Goal: Task Accomplishment & Management: Manage account settings

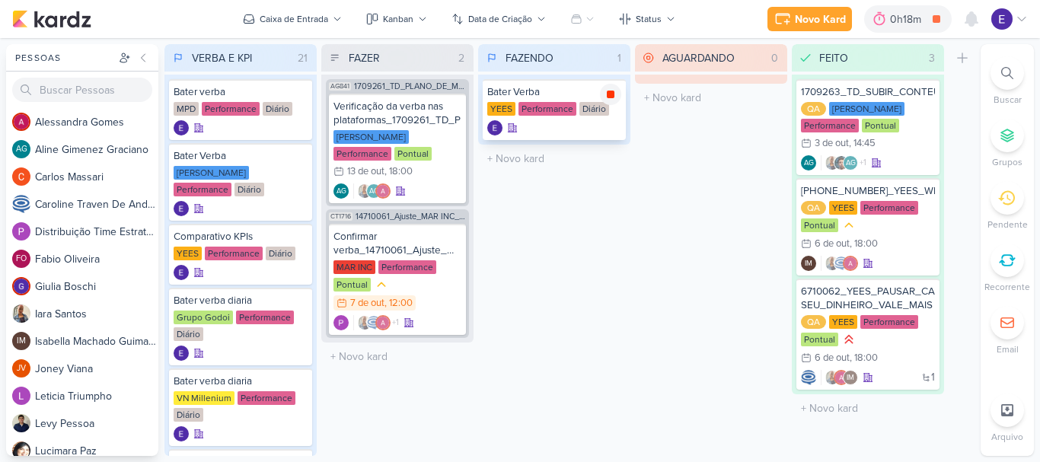
click at [607, 94] on icon at bounding box center [611, 95] width 8 height 8
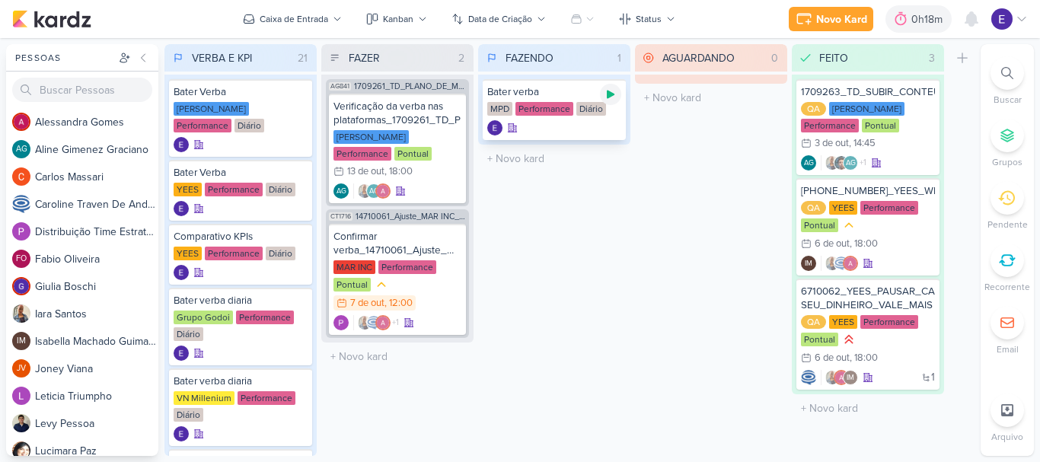
click at [608, 92] on icon at bounding box center [611, 95] width 8 height 8
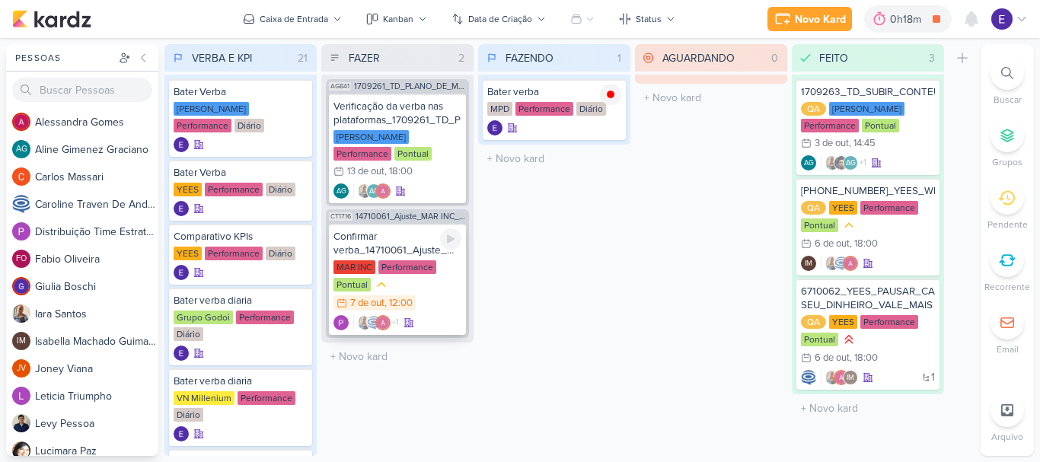
click at [438, 272] on div "MAR INC Performance Pontual 7/10 [DATE] 12:00" at bounding box center [397, 286] width 128 height 52
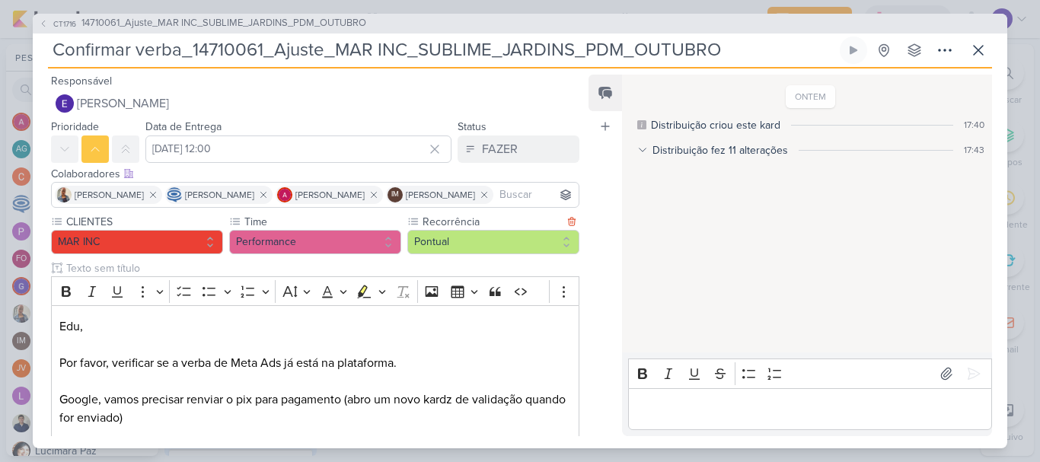
scroll to position [163, 0]
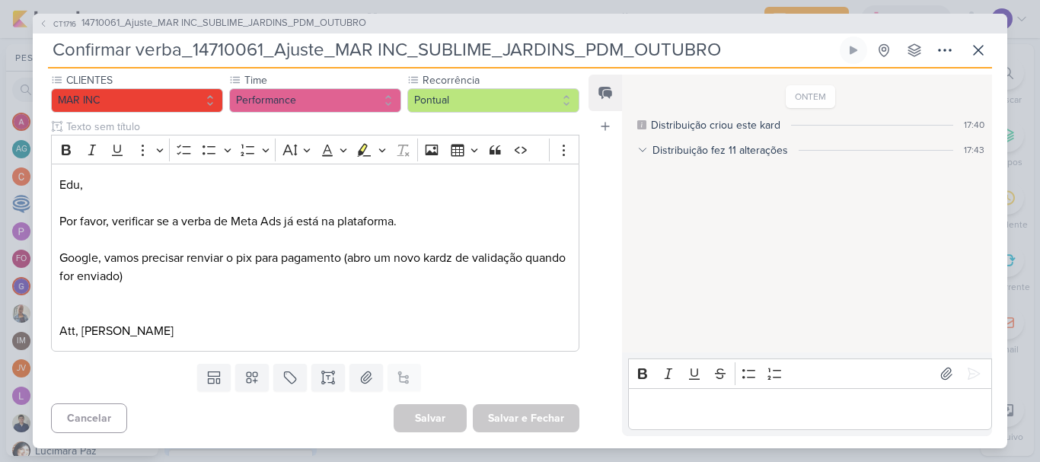
click at [752, 410] on p "Editor editing area: main" at bounding box center [810, 409] width 348 height 18
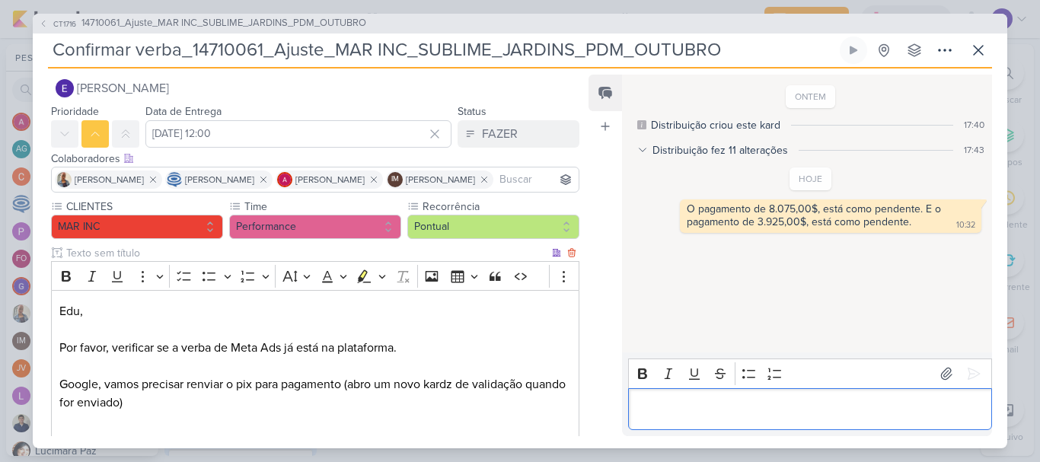
scroll to position [0, 0]
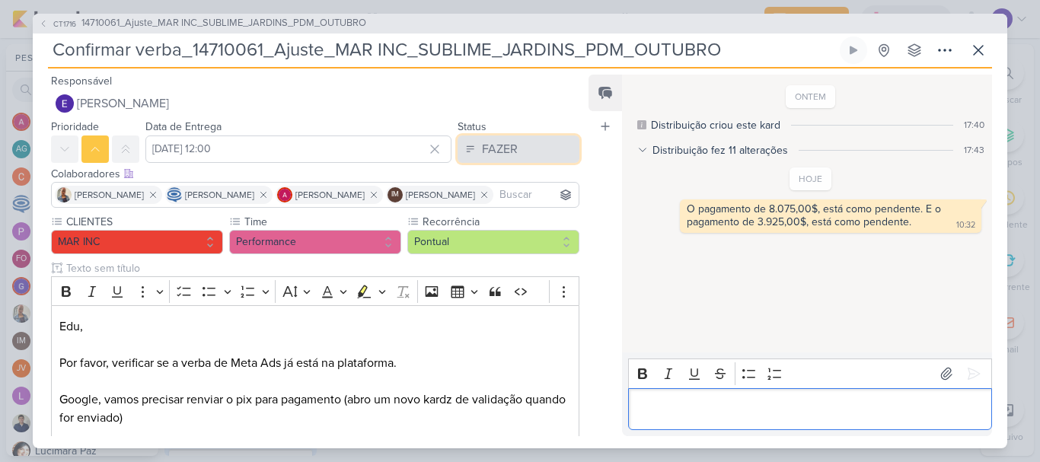
click at [516, 151] on button "FAZER" at bounding box center [518, 148] width 122 height 27
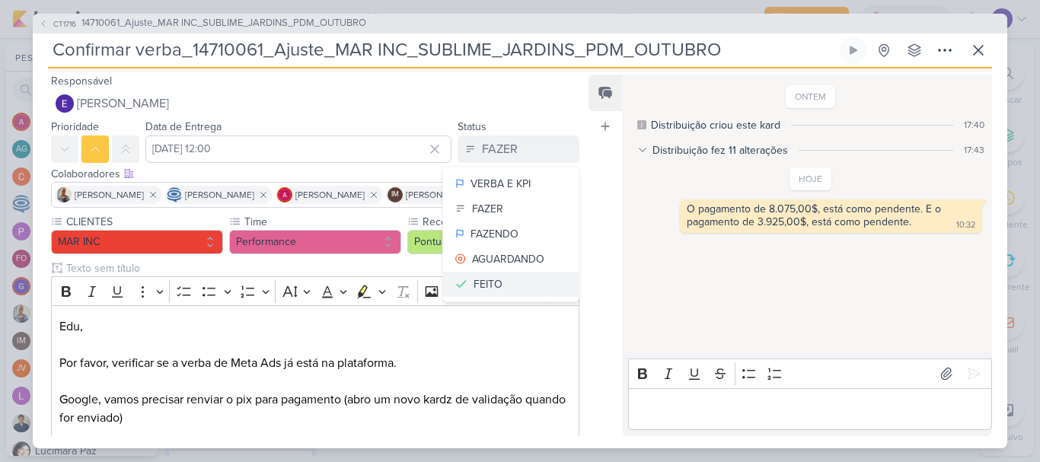
click at [522, 282] on button "FEITO" at bounding box center [510, 284] width 135 height 25
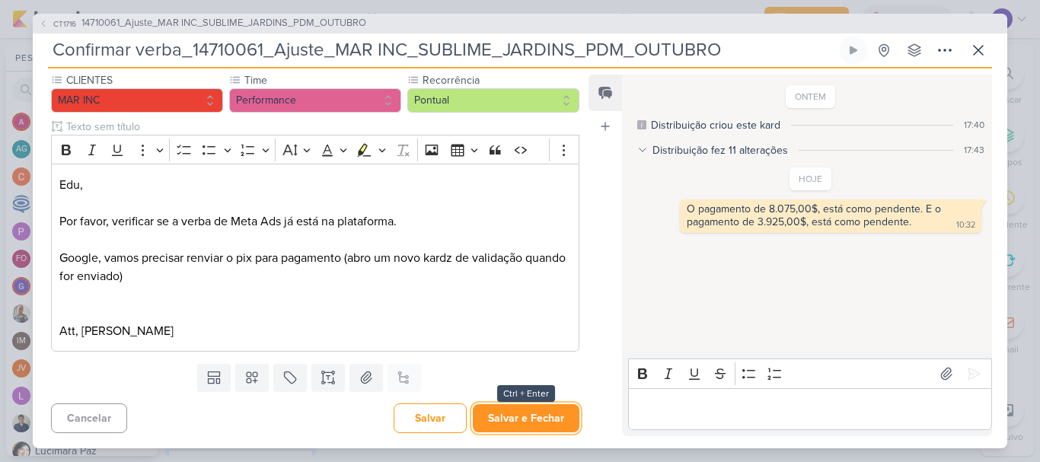
click at [544, 407] on button "Salvar e Fechar" at bounding box center [526, 418] width 107 height 28
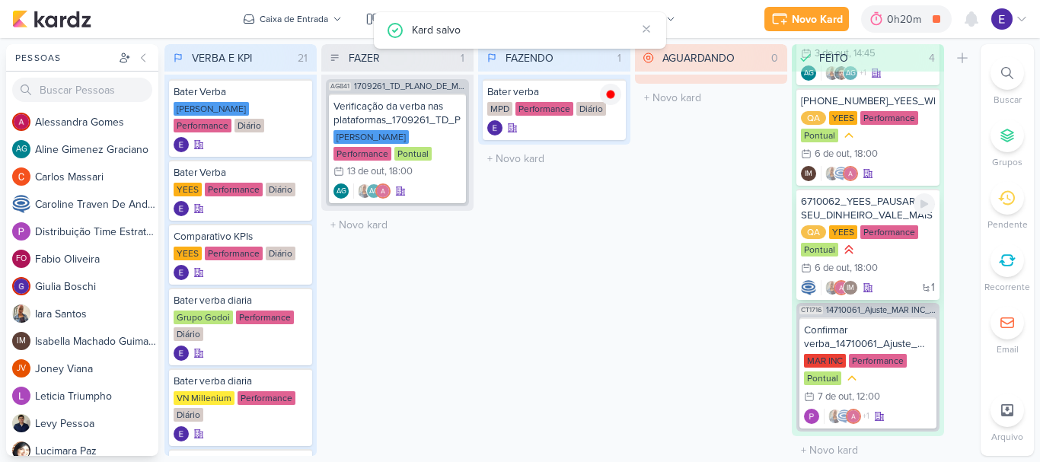
scroll to position [104, 0]
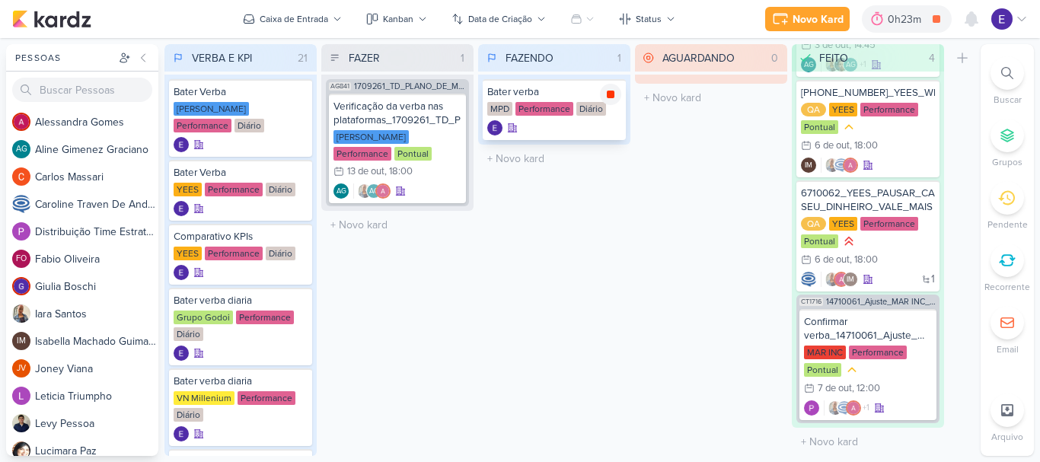
click at [612, 92] on icon at bounding box center [611, 95] width 8 height 8
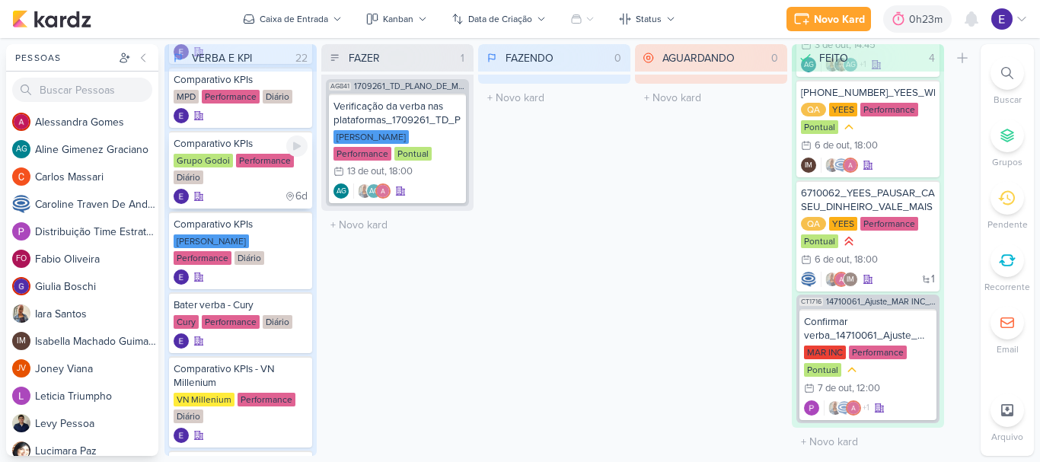
scroll to position [457, 0]
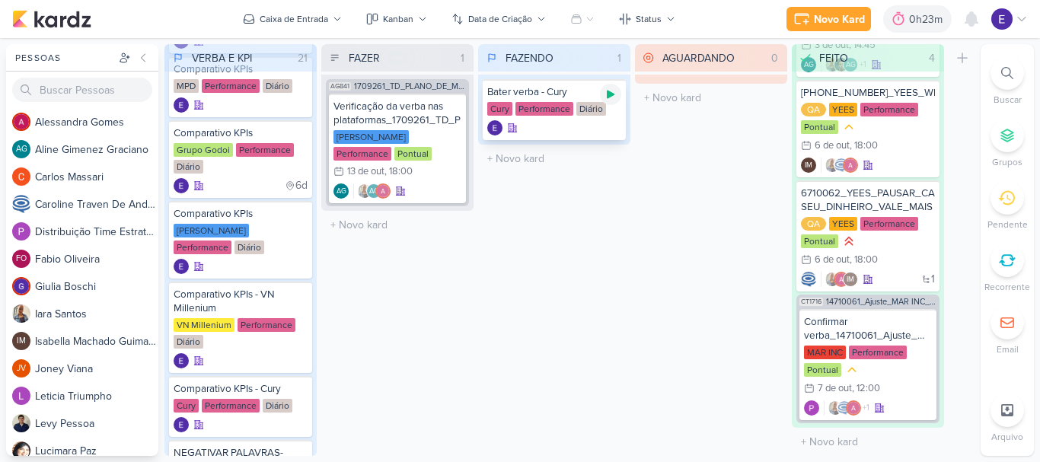
click at [604, 100] on div at bounding box center [610, 94] width 21 height 21
click at [413, 164] on div "Verificação da verba nas plataformas_1709261_TD_PLANO_DE_MIDIA_NOVEMBRO+DEZEMBR…" at bounding box center [397, 149] width 137 height 110
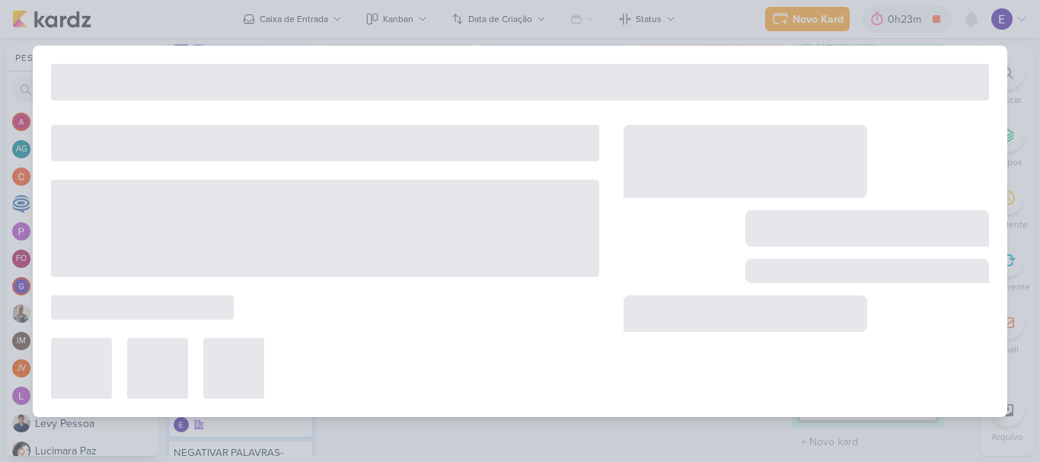
type input "Verificação da verba nas plataformas_1709261_TD_PLANO_DE_MIDIA_NOVEMBRO+DEZEMBRO"
type input "[DATE] 18:00"
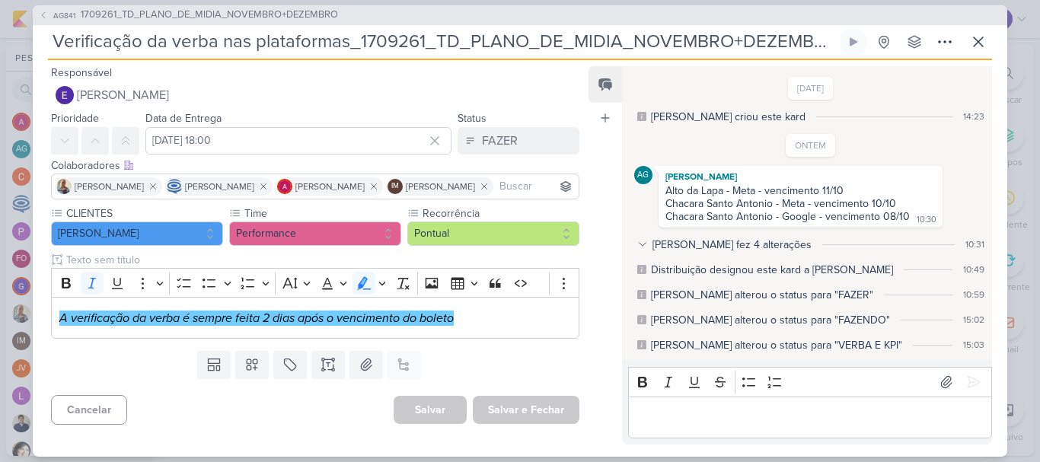
scroll to position [78, 0]
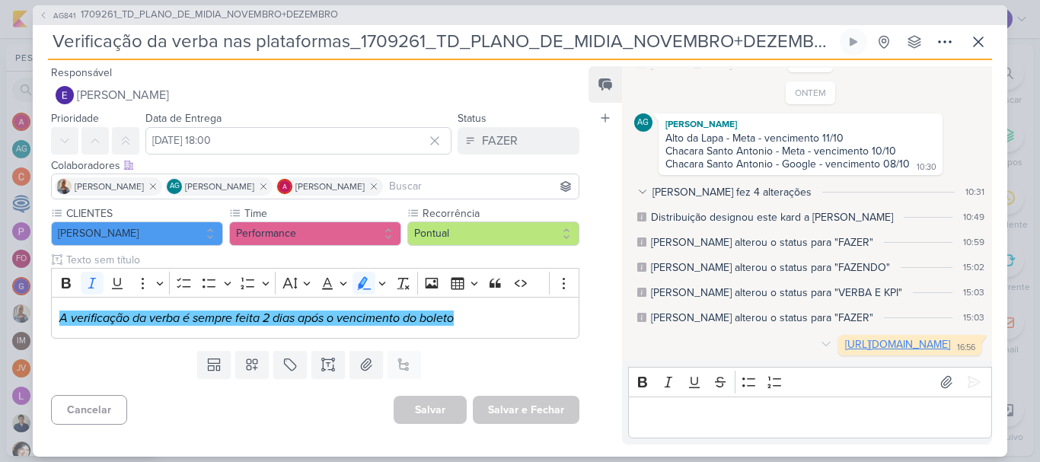
click at [845, 338] on link "[URL][DOMAIN_NAME]" at bounding box center [897, 344] width 105 height 13
click at [979, 48] on icon at bounding box center [978, 42] width 18 height 18
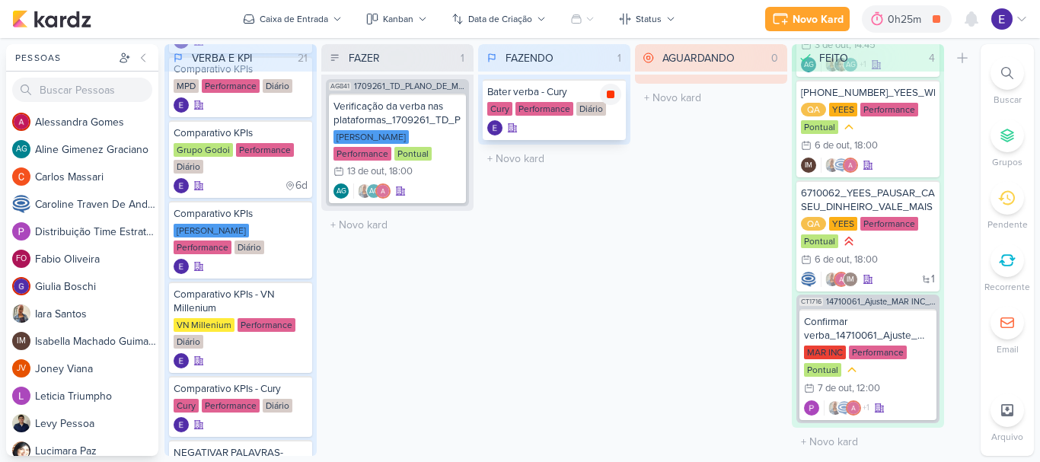
click at [610, 100] on div at bounding box center [610, 94] width 21 height 21
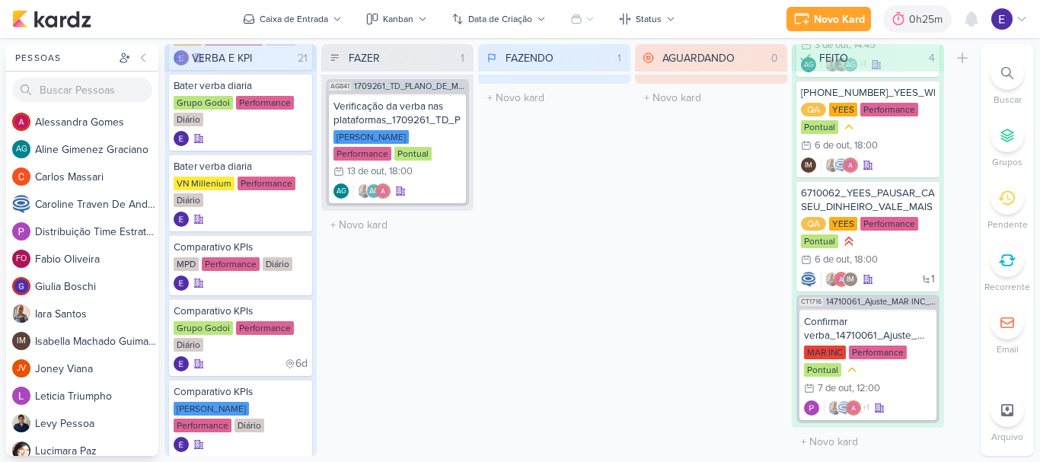
scroll to position [228, 0]
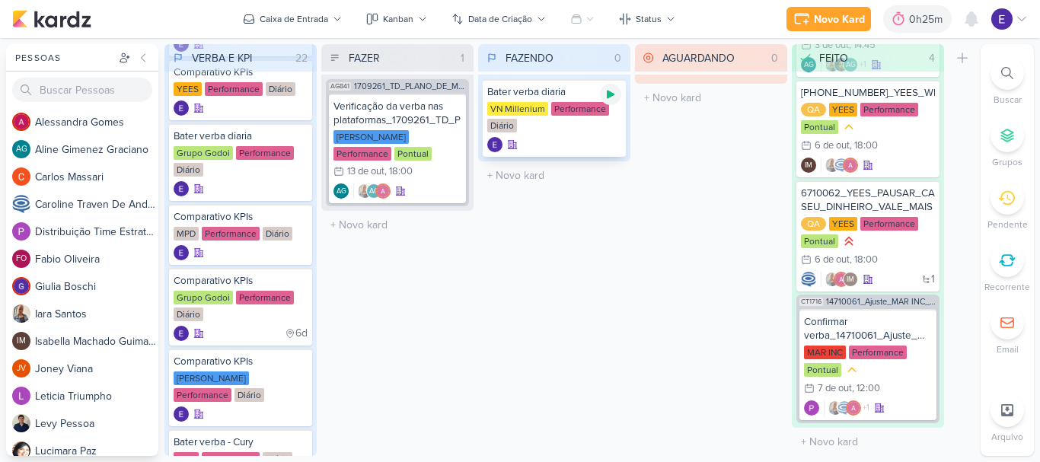
click at [611, 100] on div at bounding box center [610, 94] width 21 height 21
click at [608, 97] on icon at bounding box center [611, 95] width 8 height 8
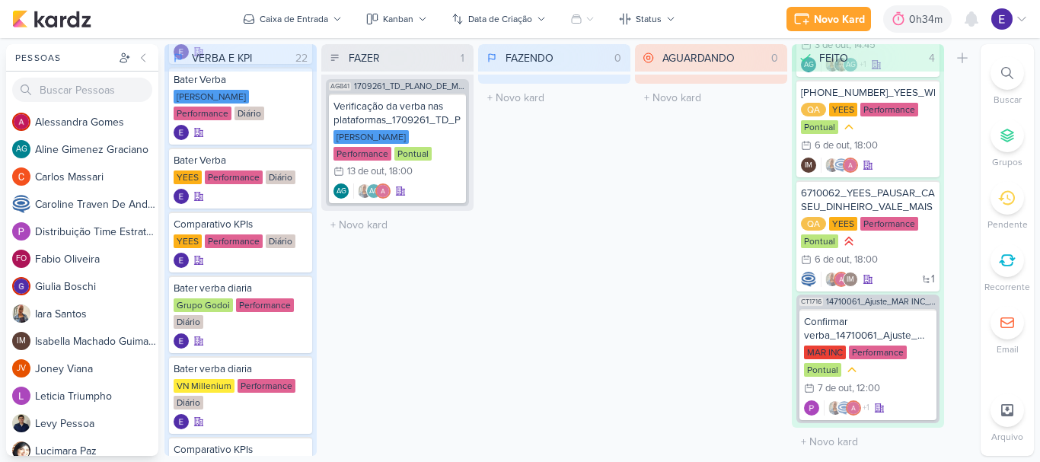
scroll to position [0, 0]
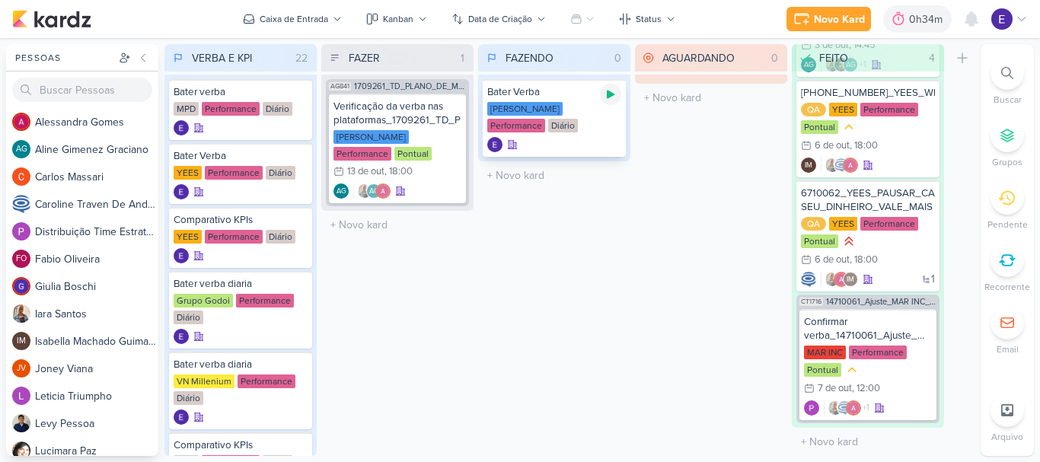
click at [614, 99] on icon at bounding box center [610, 94] width 12 height 12
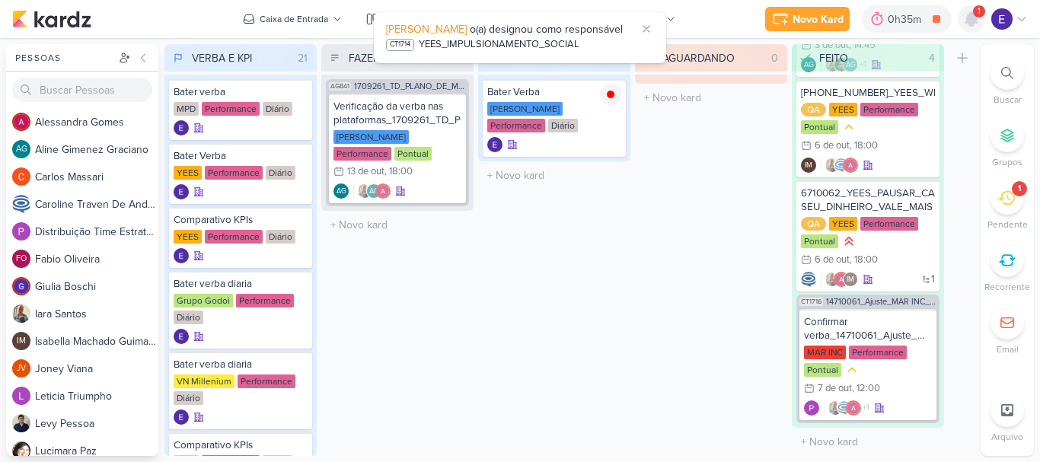
click at [971, 16] on icon at bounding box center [971, 19] width 12 height 14
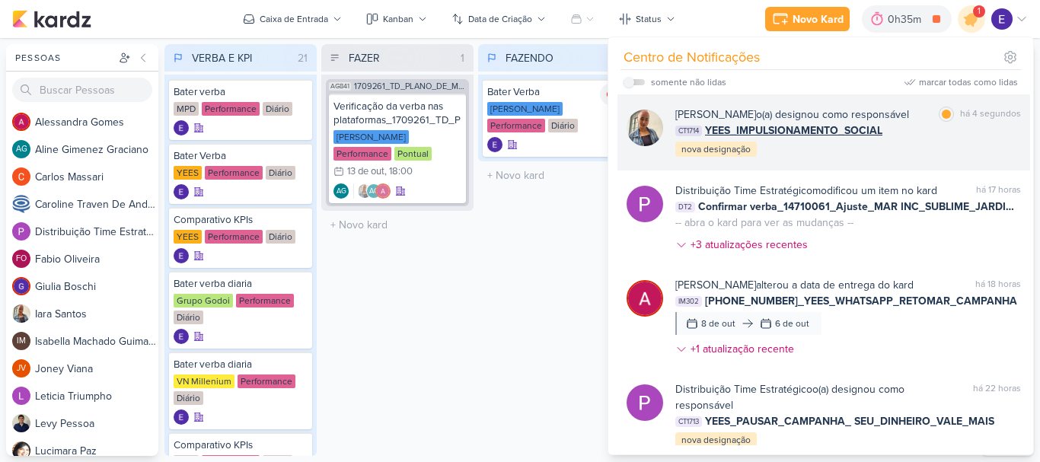
click at [989, 142] on div "[PERSON_NAME] o(a) designou como responsável marcar como lida há 4 segundos CT1…" at bounding box center [848, 133] width 346 height 52
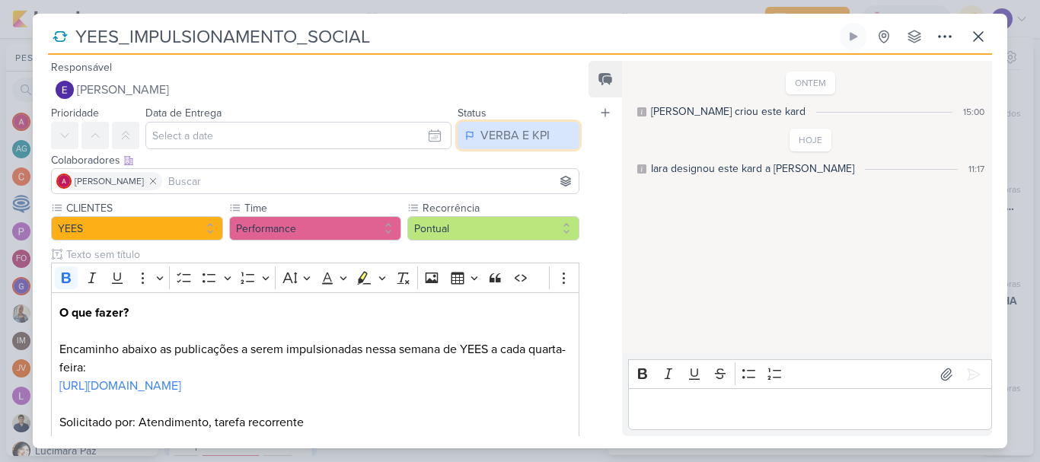
click at [477, 145] on button "VERBA E KPI" at bounding box center [518, 135] width 122 height 27
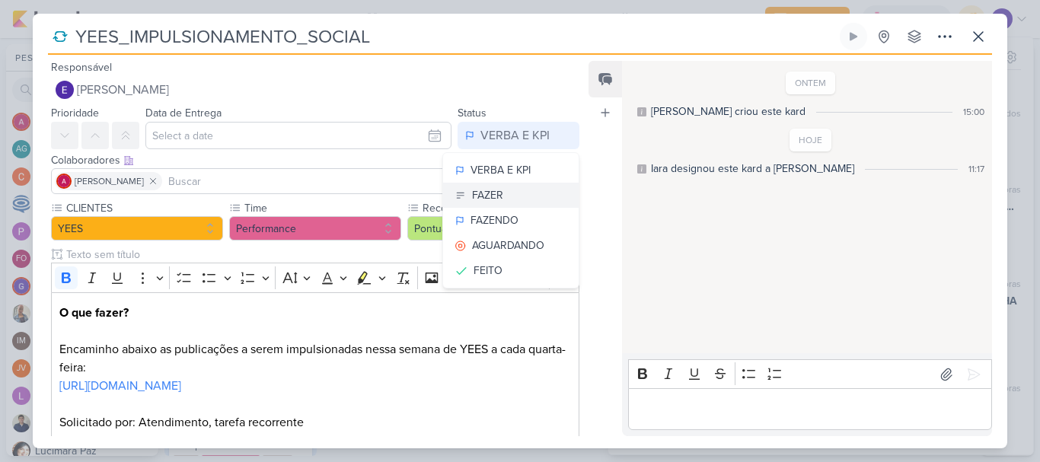
click at [504, 191] on button "FAZER" at bounding box center [510, 195] width 135 height 25
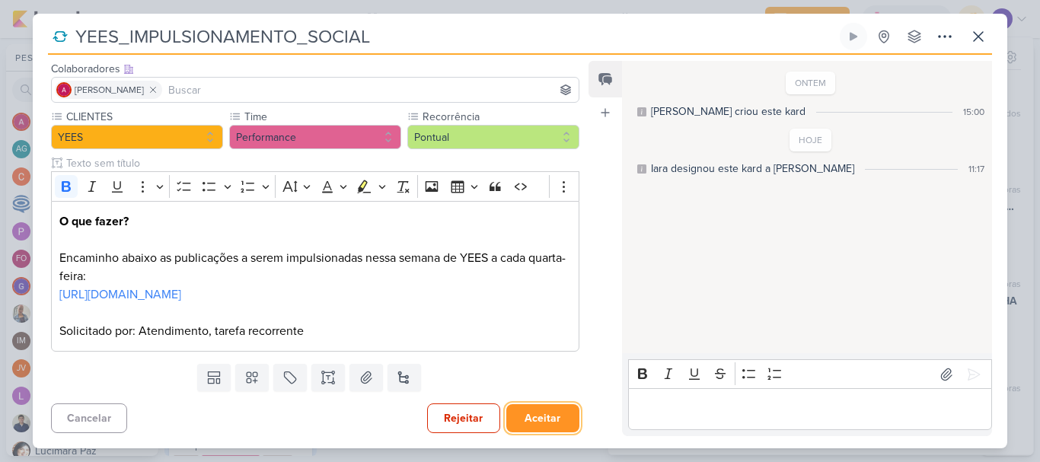
click at [535, 408] on button "Aceitar" at bounding box center [542, 418] width 73 height 28
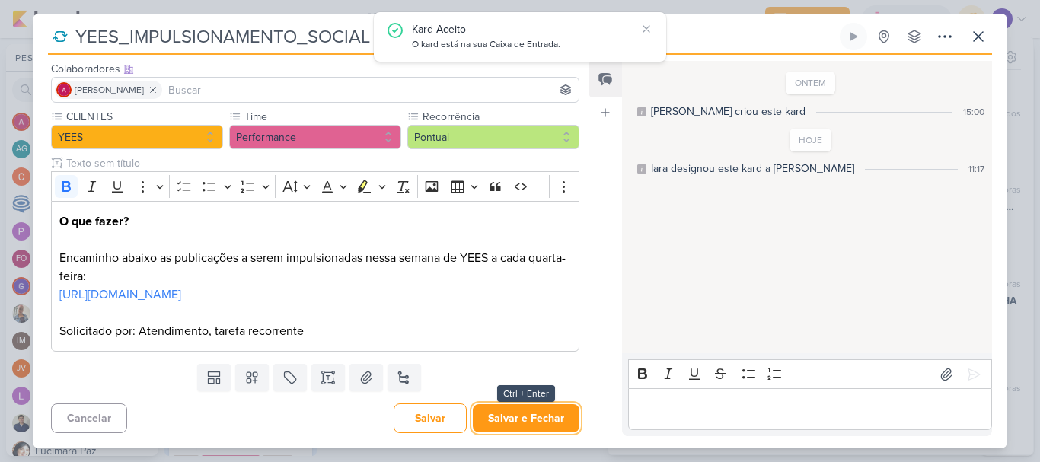
click at [535, 408] on button "Salvar e Fechar" at bounding box center [526, 418] width 107 height 28
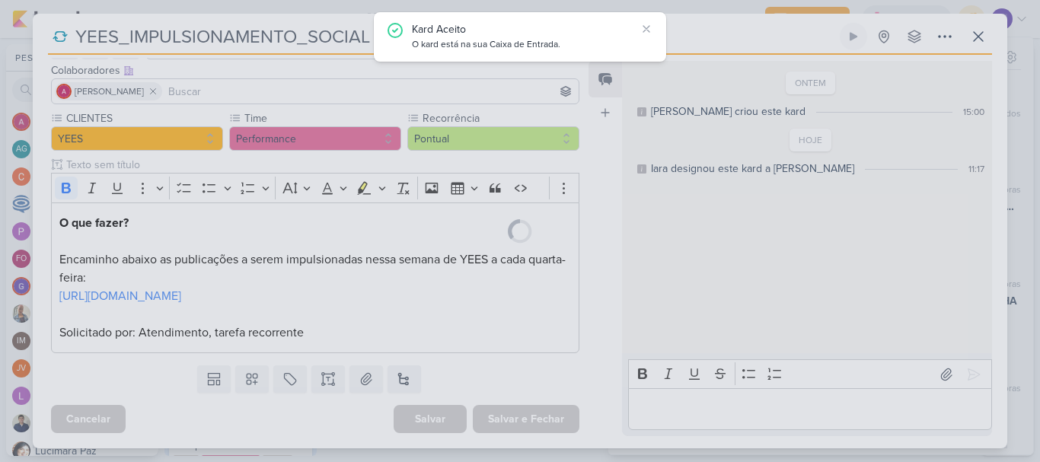
scroll to position [108, 0]
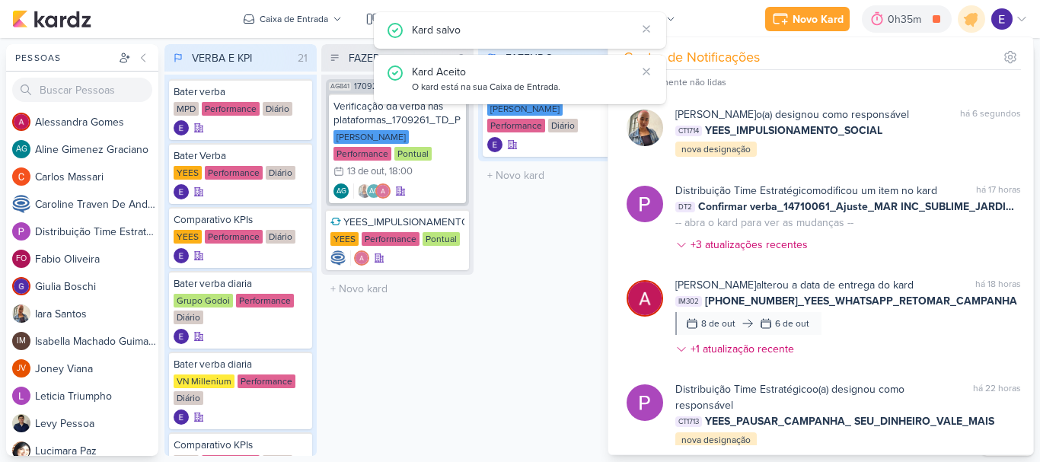
click at [535, 408] on div "FAZENDO 1 Mover Para Esquerda Mover Para Direita [GEOGRAPHIC_DATA] Bater Verba …" at bounding box center [554, 250] width 152 height 412
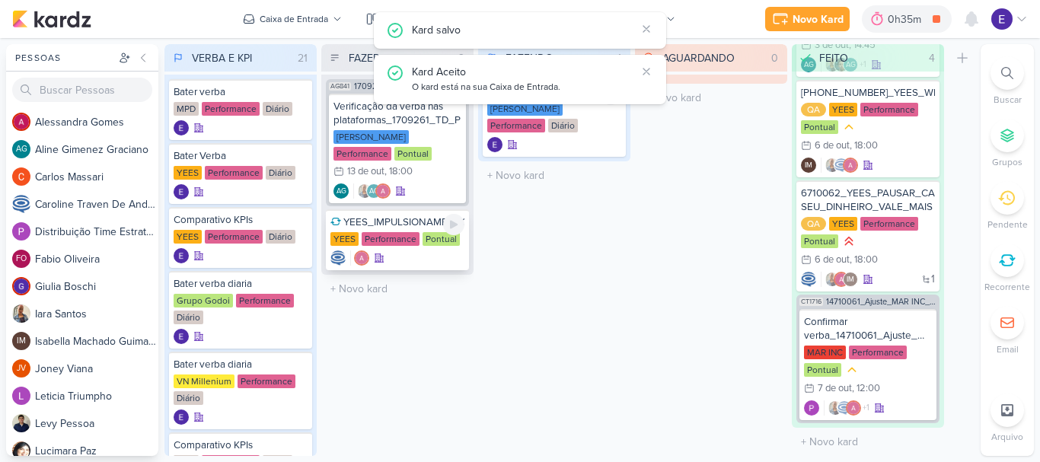
click at [424, 250] on div at bounding box center [397, 257] width 134 height 15
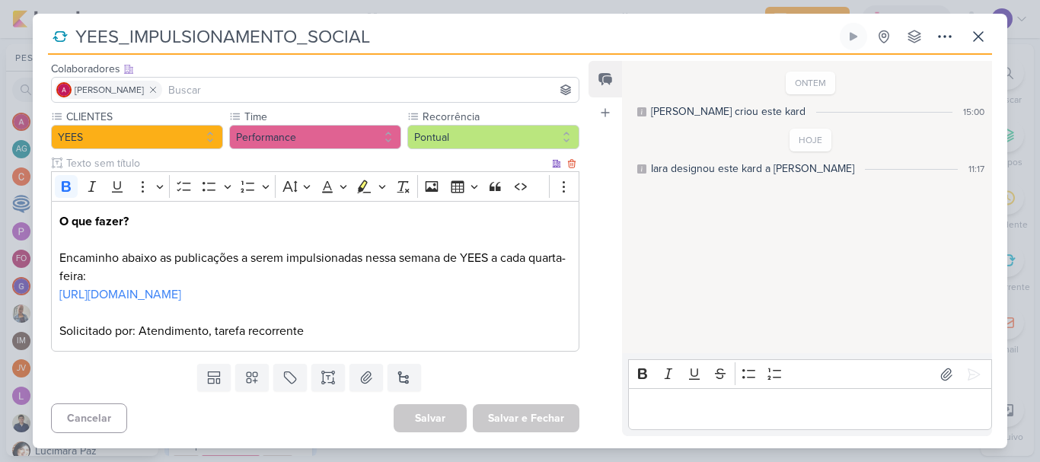
scroll to position [110, 0]
click at [181, 287] on link "[URL][DOMAIN_NAME]" at bounding box center [120, 294] width 122 height 15
click at [974, 27] on icon at bounding box center [978, 36] width 18 height 18
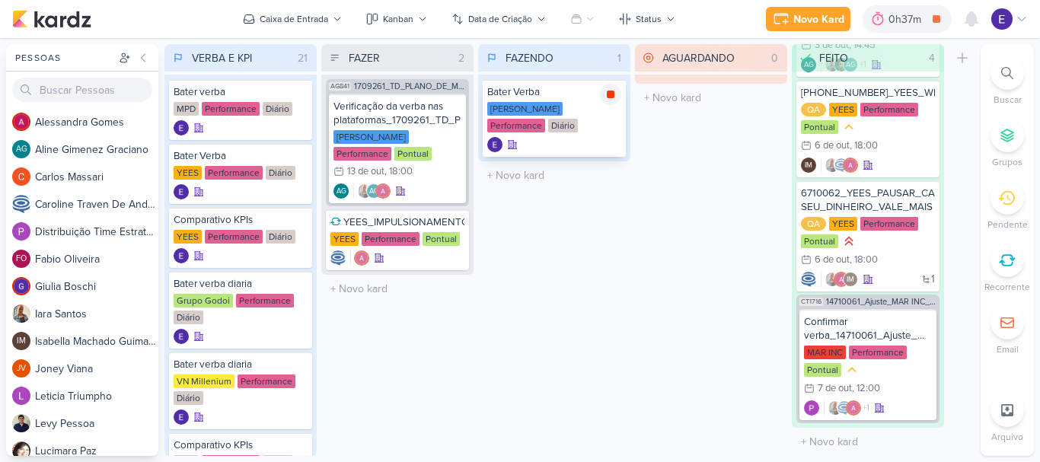
click at [609, 96] on icon at bounding box center [611, 95] width 8 height 8
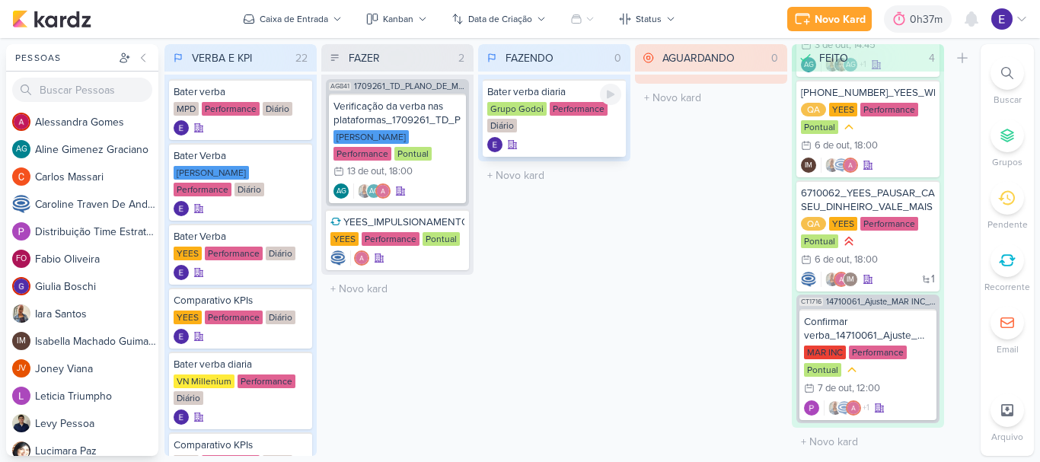
click at [608, 105] on div "Grupo Godoi Performance Diário" at bounding box center [554, 118] width 134 height 32
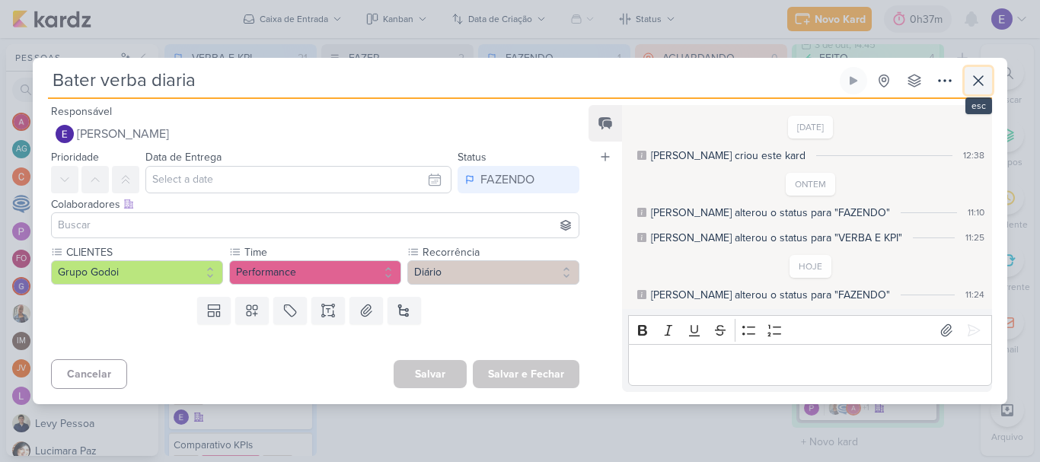
click at [990, 81] on button at bounding box center [977, 80] width 27 height 27
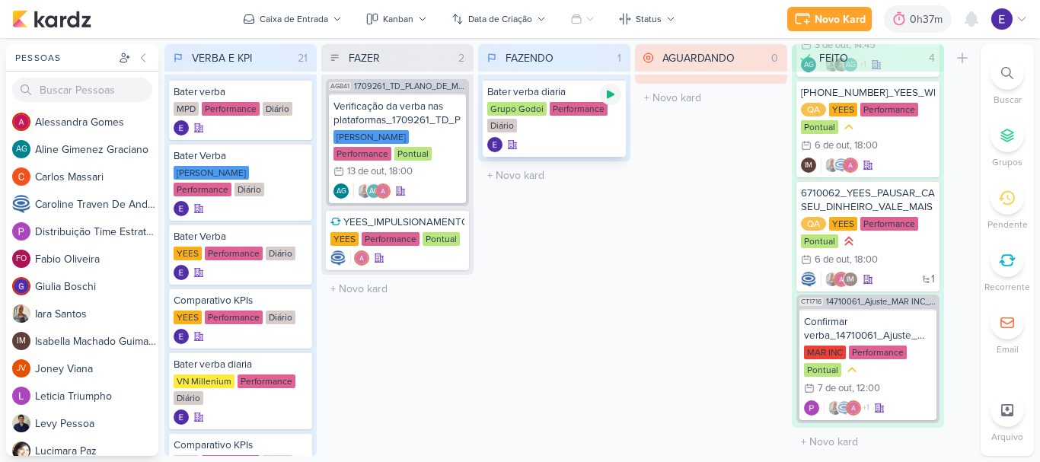
click at [610, 97] on icon at bounding box center [611, 95] width 8 height 8
click at [610, 99] on icon at bounding box center [610, 94] width 12 height 12
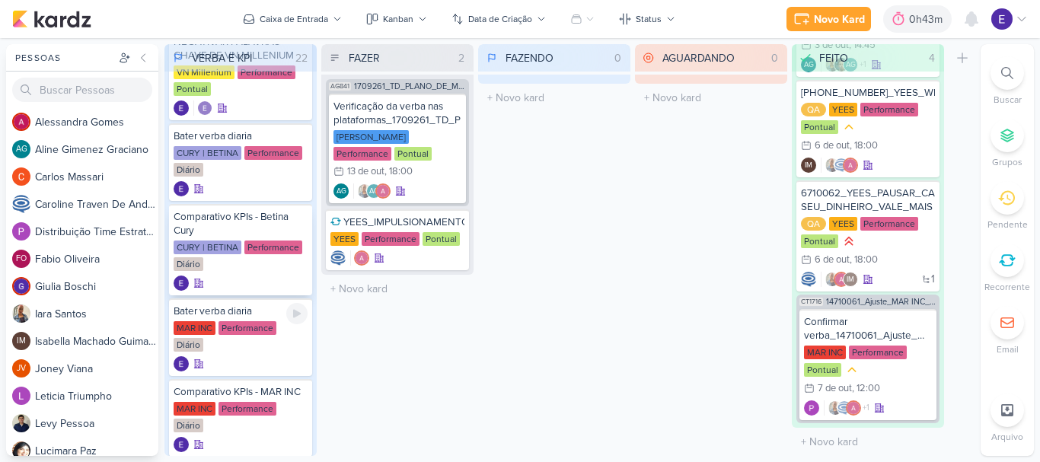
scroll to position [1142, 0]
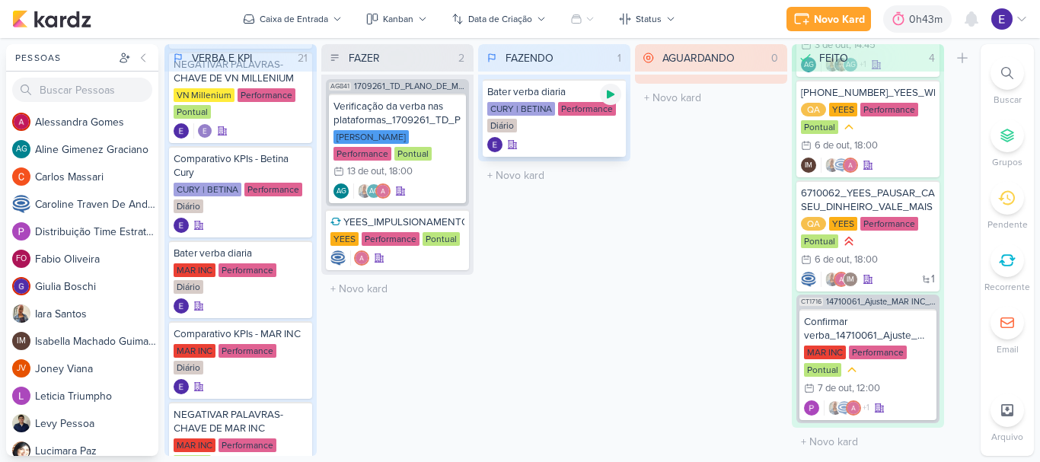
click at [604, 94] on div at bounding box center [610, 94] width 21 height 21
click at [569, 126] on div "CURY | BETINA Performance Diário" at bounding box center [554, 118] width 134 height 32
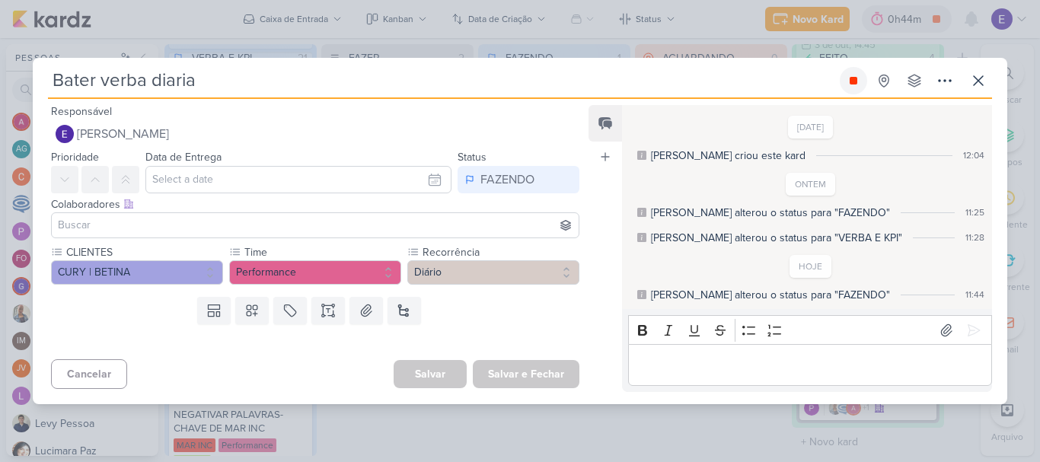
click at [852, 88] on button at bounding box center [853, 80] width 27 height 27
click at [990, 84] on button at bounding box center [977, 80] width 27 height 27
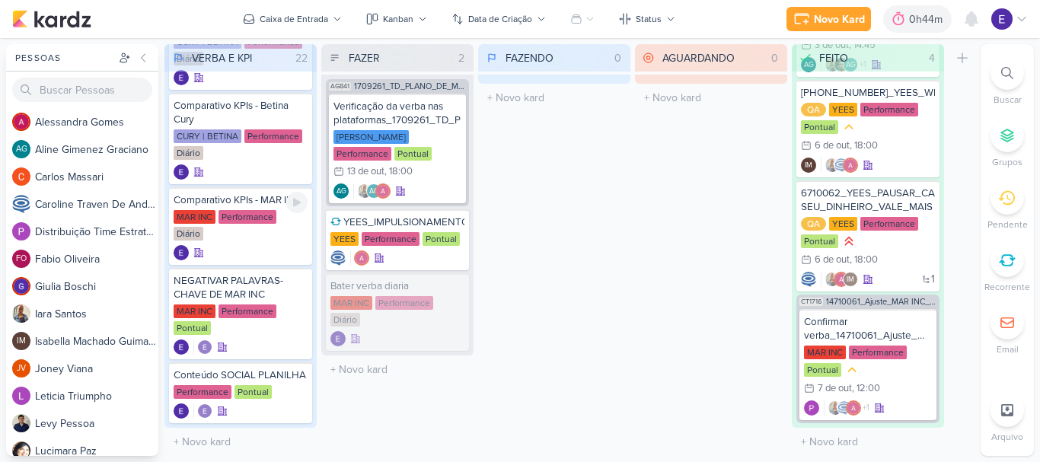
scroll to position [1282, 0]
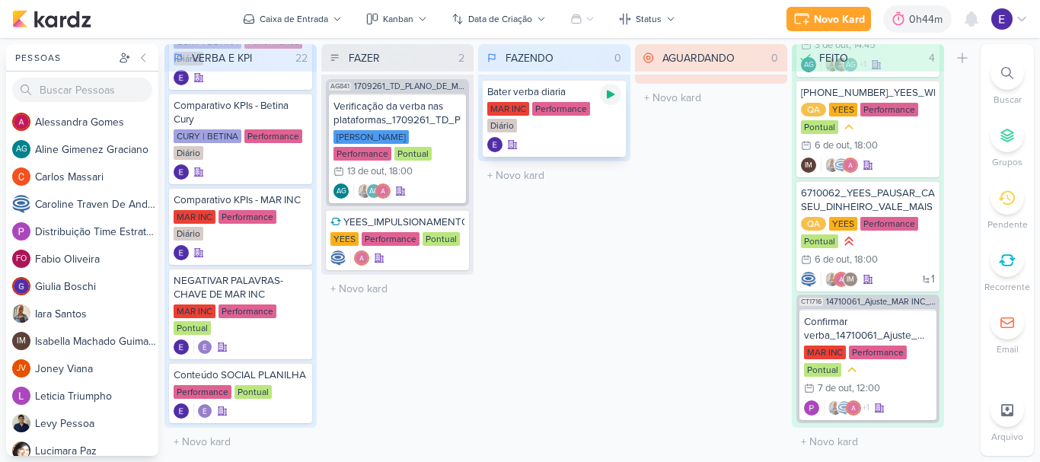
click at [606, 100] on div at bounding box center [610, 94] width 21 height 21
click at [619, 96] on div at bounding box center [610, 94] width 21 height 21
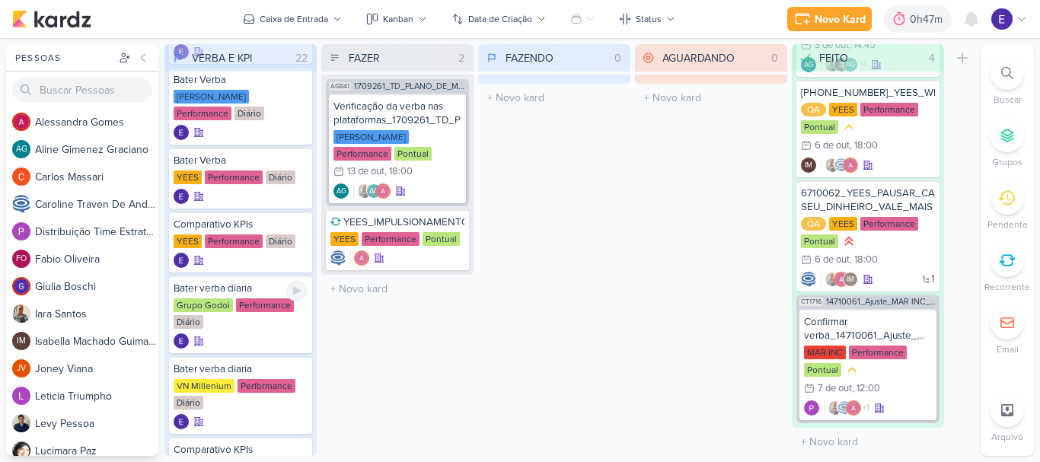
scroll to position [0, 0]
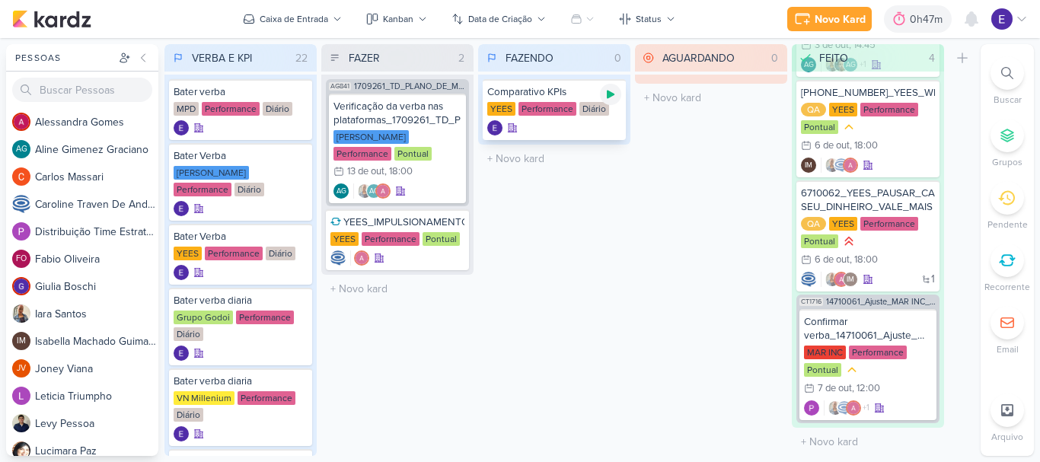
click at [608, 99] on icon at bounding box center [610, 94] width 12 height 12
click at [600, 114] on div "Diário" at bounding box center [594, 109] width 30 height 14
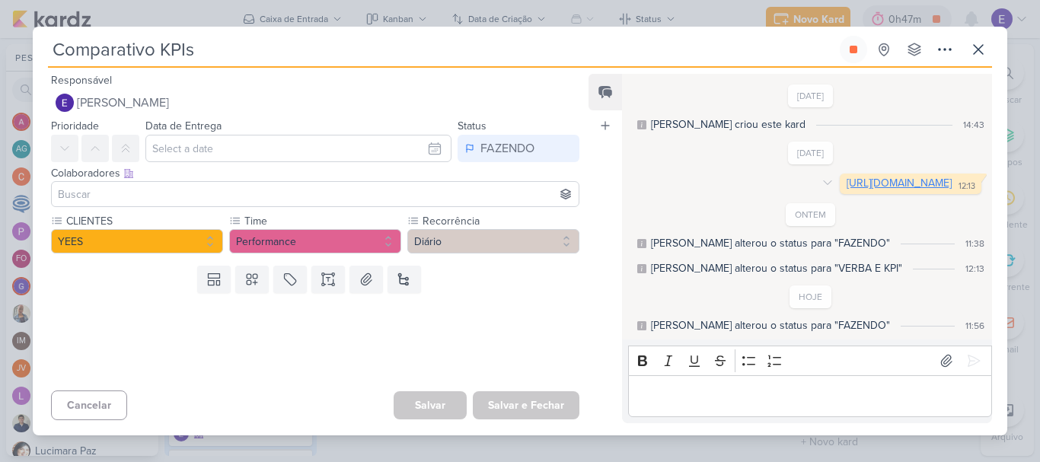
click at [846, 188] on link "[URL][DOMAIN_NAME]" at bounding box center [898, 183] width 105 height 13
